Goal: Information Seeking & Learning: Learn about a topic

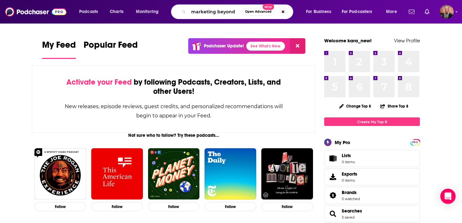
type input "marketing beyond"
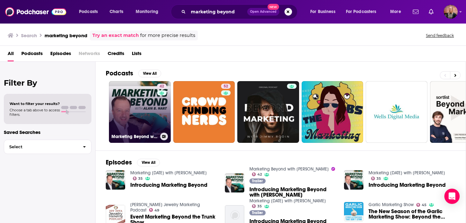
click at [148, 111] on link "42 Marketing Beyond with [PERSON_NAME]" at bounding box center [140, 112] width 62 height 62
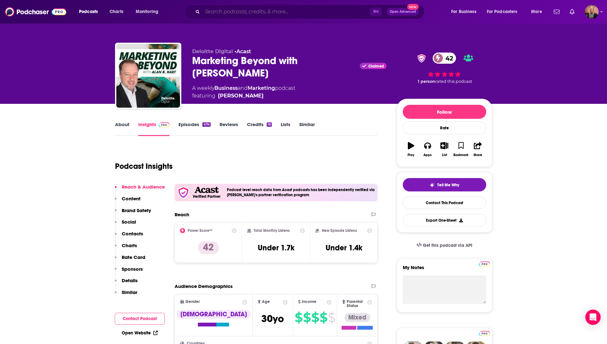
click at [237, 13] on input "Search podcasts, credits, & more..." at bounding box center [286, 12] width 168 height 10
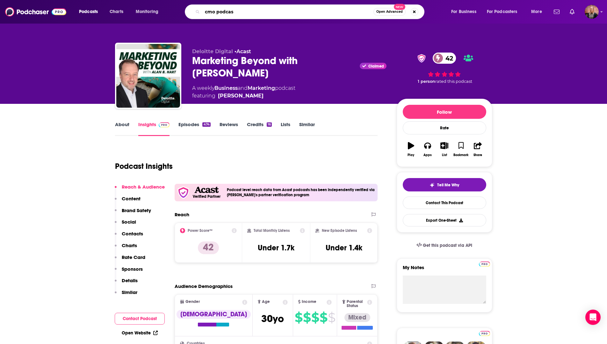
type input "cmo podcast"
click at [245, 11] on input "cmo podcast" at bounding box center [287, 12] width 171 height 10
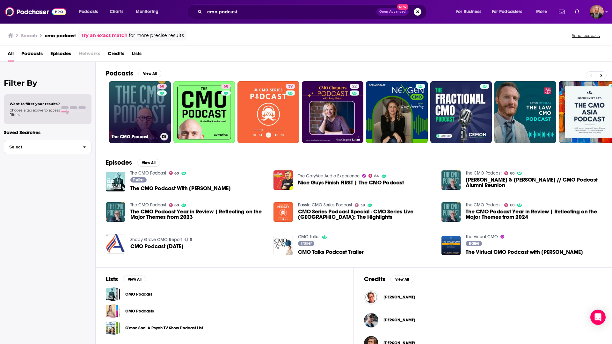
click at [143, 108] on link "60 The CMO Podcast" at bounding box center [140, 112] width 62 height 62
